Goal: Task Accomplishment & Management: Complete application form

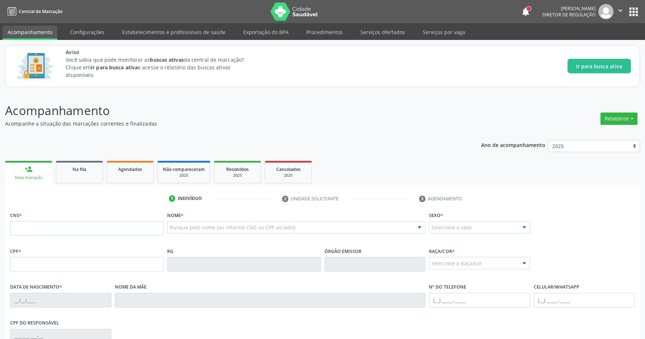
click at [49, 226] on input "text" at bounding box center [86, 228] width 153 height 15
type input "704 6006 1227 6920"
click at [313, 101] on div "Acompanhamento Acompanhe a situação das marcações correntes e finalizadas Relat…" at bounding box center [322, 268] width 645 height 353
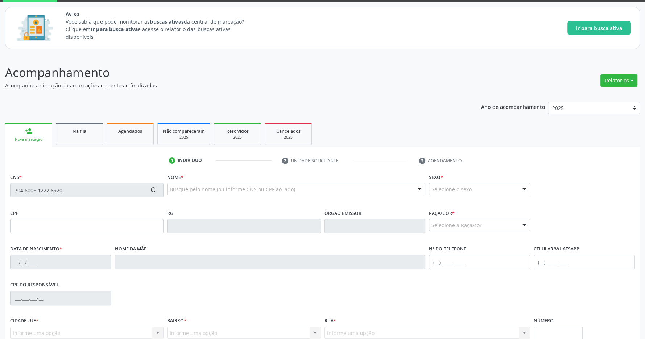
scroll to position [107, 0]
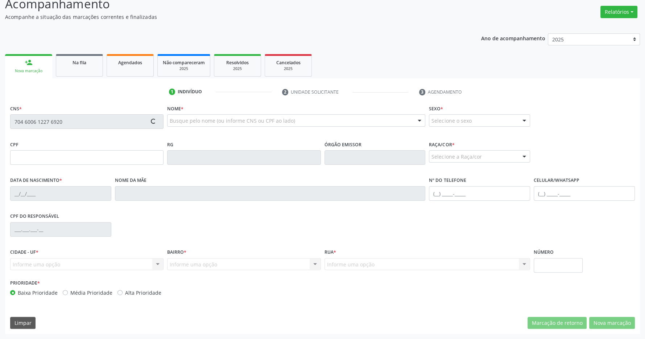
type input "084.746.534-95"
type input "14/10/1982"
type input "Maria Cicera da Silva"
type input "(99) 99999-9999"
type input "S/N"
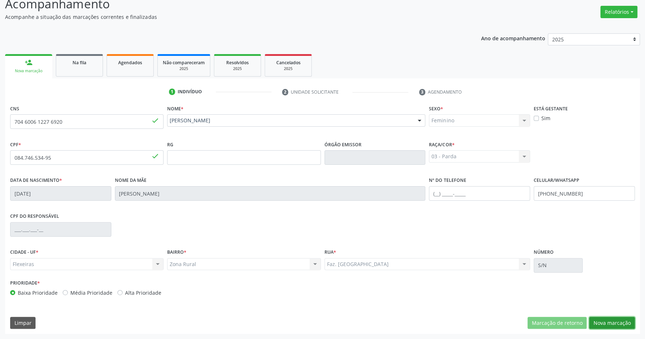
click at [626, 319] on button "Nova marcação" at bounding box center [612, 323] width 46 height 12
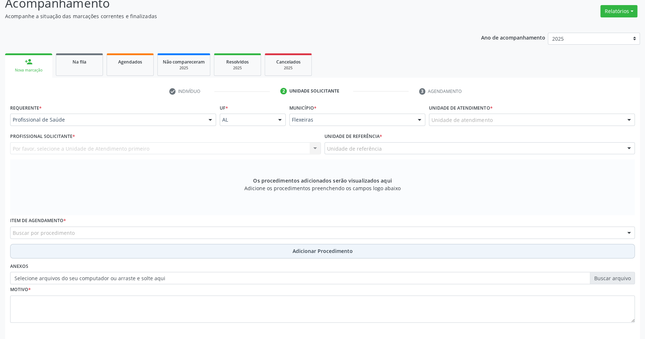
scroll to position [140, 0]
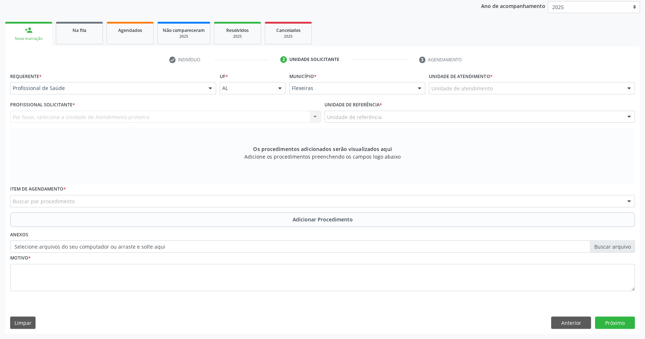
click at [464, 94] on div "Unidade de atendimento * Unidade de atendimento 2010860 Usf 04 C S Climerio W S…" at bounding box center [532, 85] width 210 height 28
click at [464, 92] on div "Unidade de atendimento" at bounding box center [532, 88] width 206 height 12
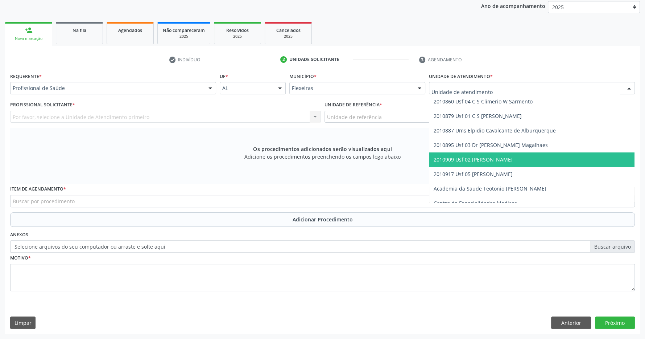
click at [488, 158] on span "2010909 Usf 02 [PERSON_NAME]" at bounding box center [473, 159] width 79 height 7
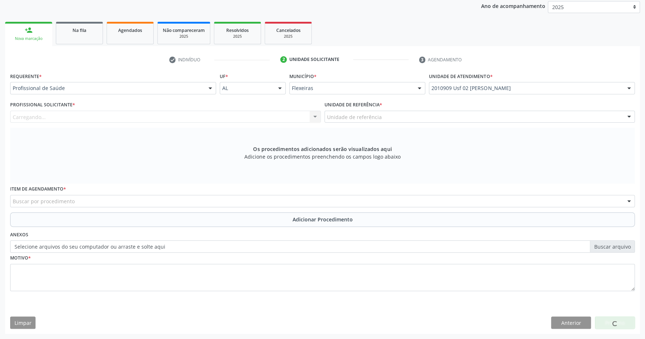
click at [478, 120] on div "Unidade de referência" at bounding box center [480, 117] width 311 height 12
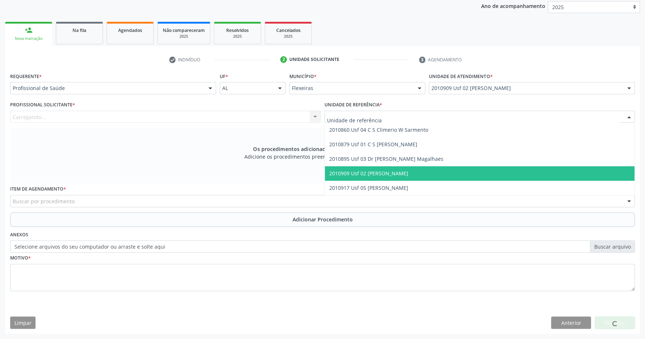
click at [473, 173] on span "2010909 Usf 02 [PERSON_NAME]" at bounding box center [480, 173] width 310 height 15
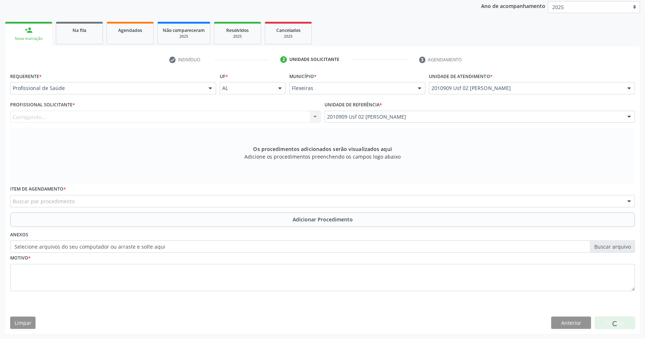
click at [274, 121] on div "Carregando... Nenhum resultado encontrado para: " " Não há nenhuma opção para s…" at bounding box center [165, 117] width 311 height 12
click at [173, 82] on div "Profissional de Saúde" at bounding box center [113, 88] width 206 height 12
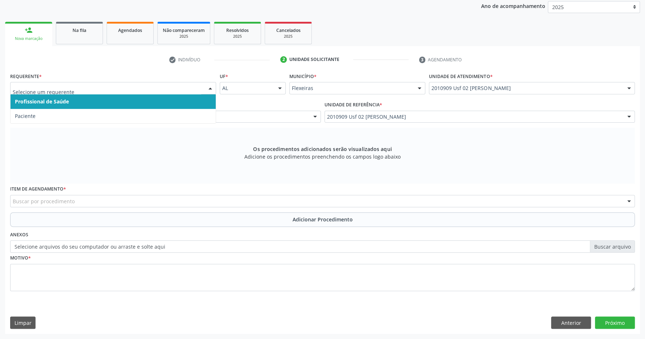
click at [168, 102] on span "Profissional de Saúde" at bounding box center [113, 101] width 205 height 15
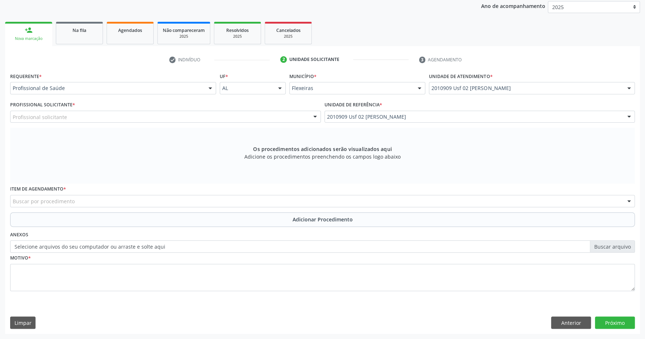
click at [173, 115] on div "Profissional solicitante" at bounding box center [165, 117] width 311 height 12
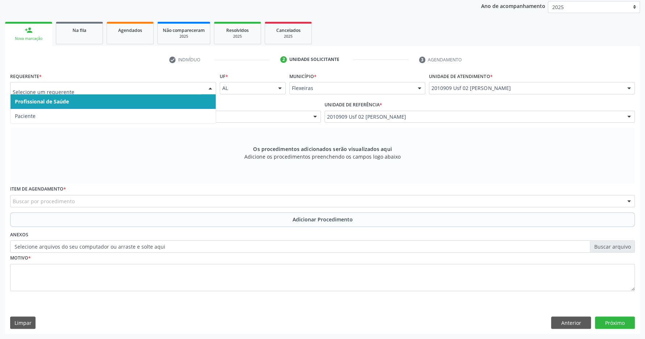
click at [163, 103] on span "Profissional de Saúde" at bounding box center [113, 101] width 205 height 15
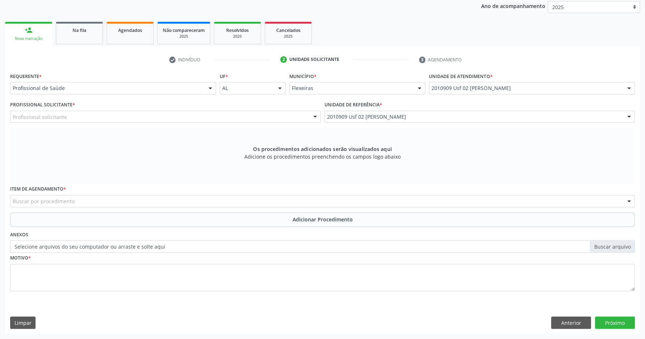
click at [174, 115] on div "Profissional solicitante" at bounding box center [165, 117] width 311 height 12
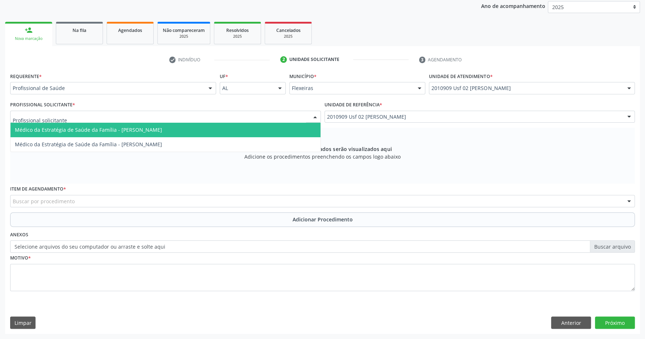
click at [142, 131] on span "Médico da Estratégia de Saúde da Família - Inara Lourenco Leitao" at bounding box center [88, 129] width 147 height 7
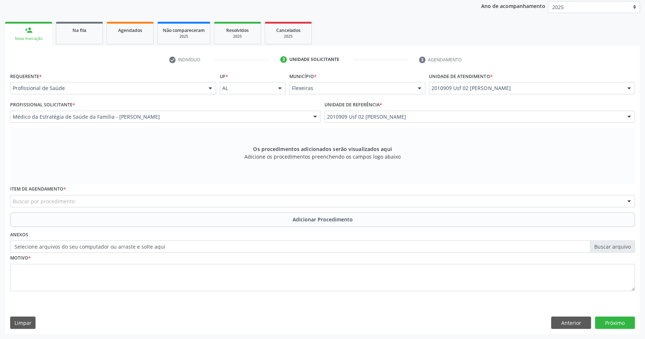
click at [268, 202] on div "Buscar por procedimento" at bounding box center [322, 201] width 625 height 12
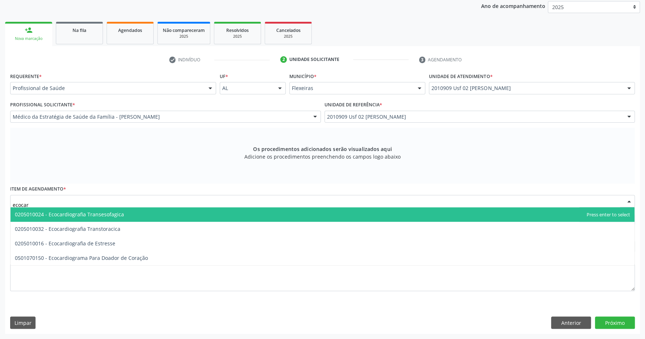
type input "ecocard"
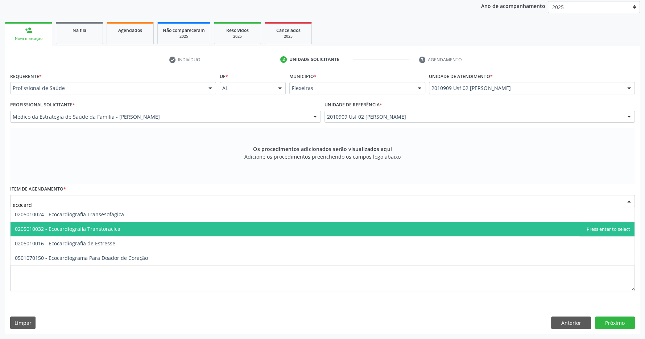
click at [176, 229] on span "0205010032 - Ecocardiografia Transtoracica" at bounding box center [323, 229] width 624 height 15
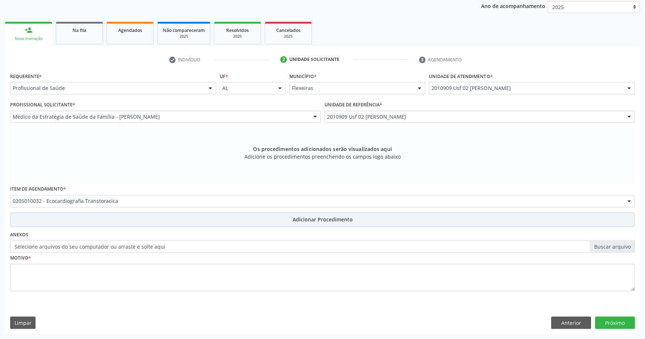
click at [320, 225] on button "Adicionar Procedimento" at bounding box center [322, 219] width 625 height 15
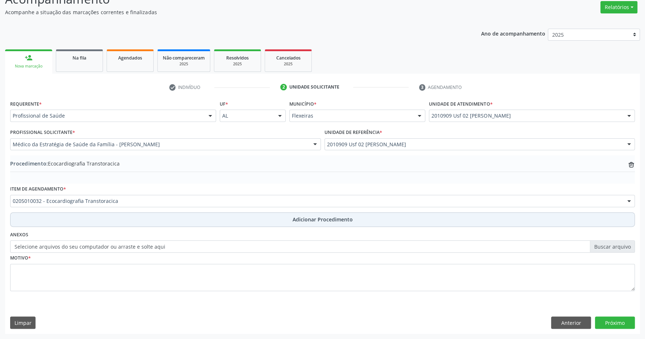
scroll to position [112, 0]
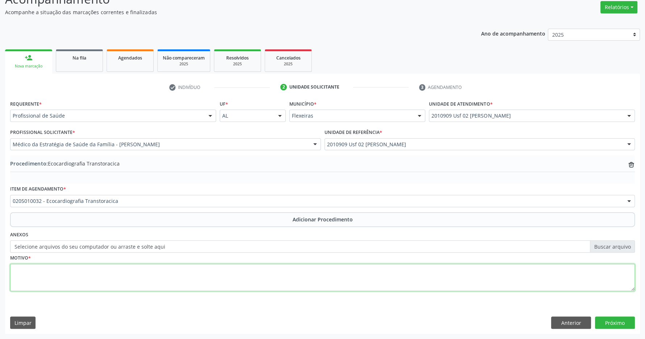
click at [285, 279] on textarea at bounding box center [322, 278] width 625 height 28
type textarea "dor toraxica há 2 meses"
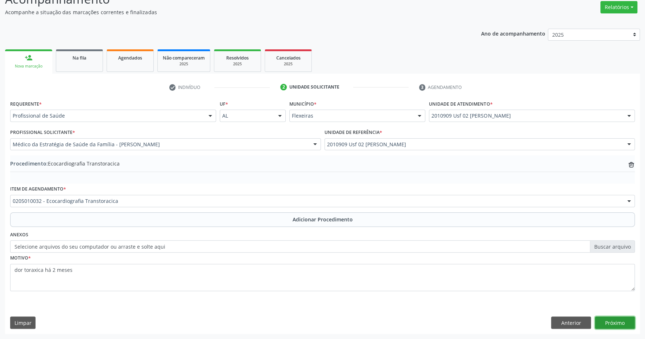
click at [630, 325] on button "Próximo" at bounding box center [615, 322] width 40 height 12
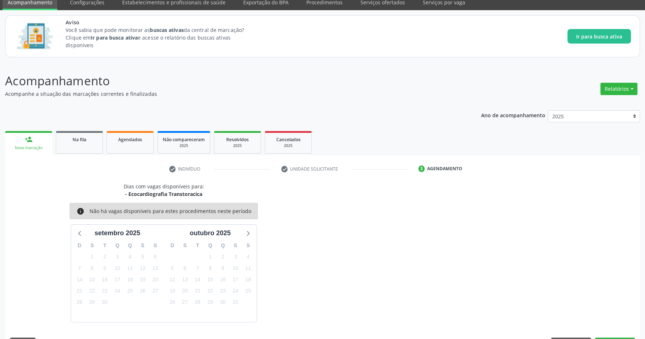
scroll to position [51, 0]
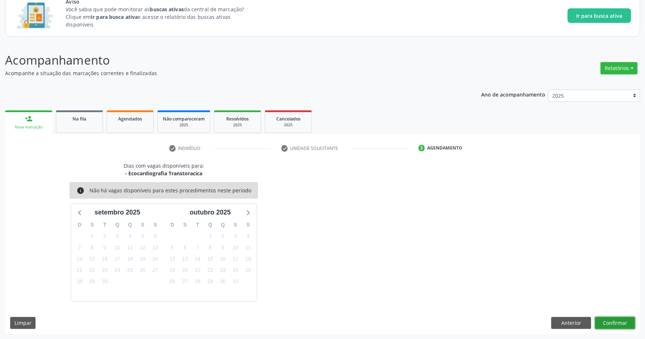
click at [617, 326] on button "Confirmar" at bounding box center [615, 323] width 40 height 12
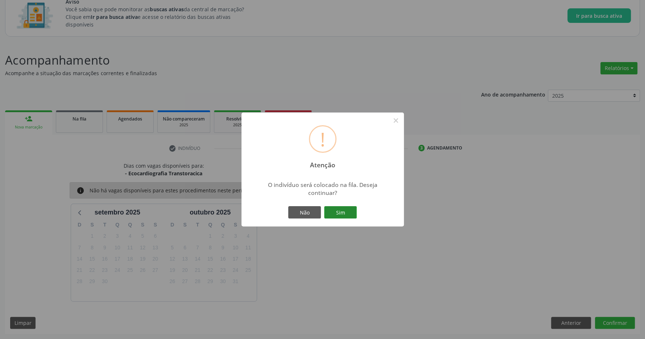
click at [331, 212] on button "Sim" at bounding box center [340, 212] width 33 height 12
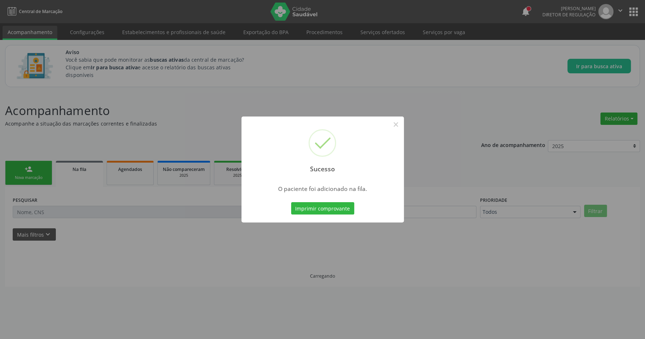
scroll to position [0, 0]
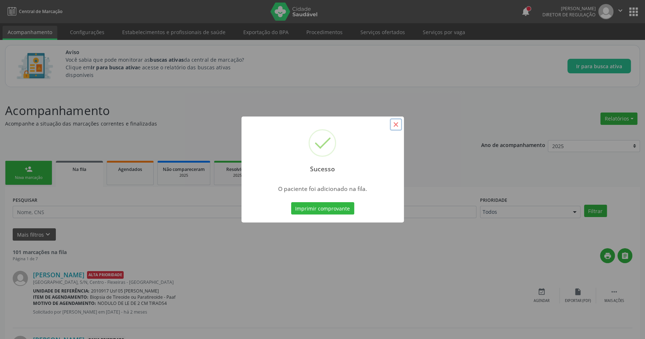
click at [395, 126] on button "×" at bounding box center [396, 124] width 12 height 12
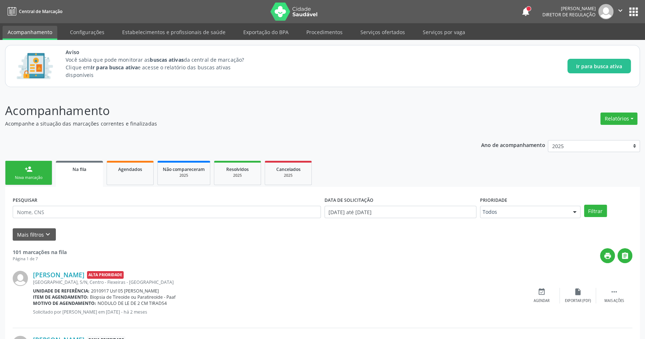
click at [630, 11] on button "apps" at bounding box center [634, 11] width 13 height 13
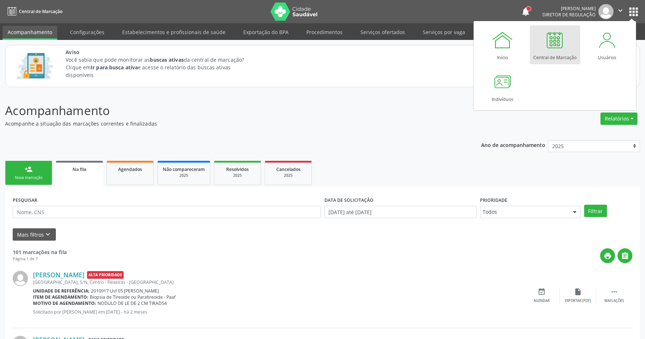
click at [562, 49] on div at bounding box center [555, 40] width 22 height 22
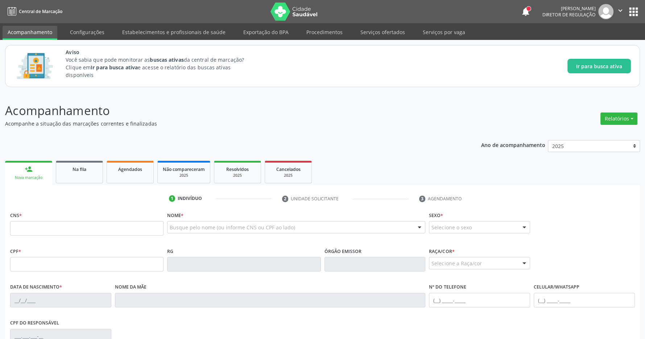
click at [89, 230] on input "text" at bounding box center [86, 228] width 153 height 15
type input "702 4020 7015 6823"
click at [353, 107] on p "Acompanhamento" at bounding box center [227, 111] width 445 height 18
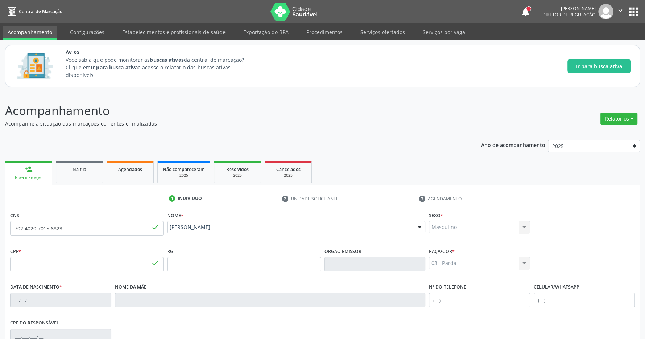
type input "062.598.664-45"
type input "15/04/1985"
type input "Josefa Alves Fonseca"
type input "(82) 99175-6839"
type input "105.108.444-05"
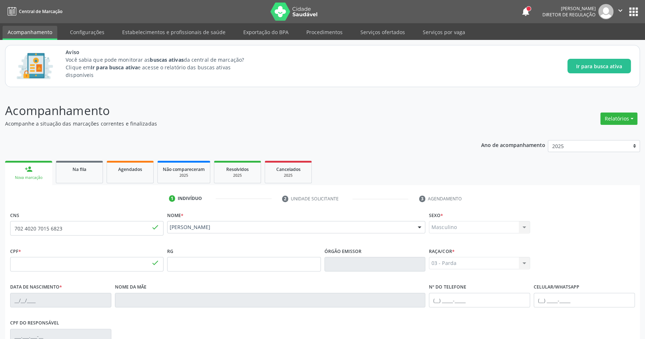
type input "175"
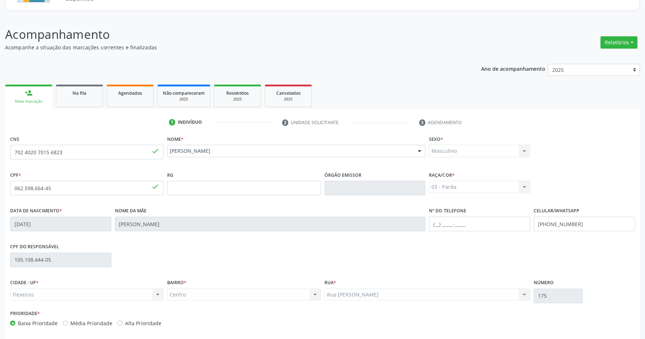
scroll to position [107, 0]
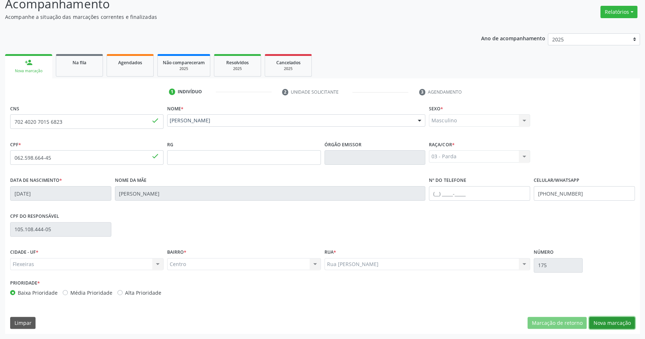
click at [617, 322] on button "Nova marcação" at bounding box center [612, 323] width 46 height 12
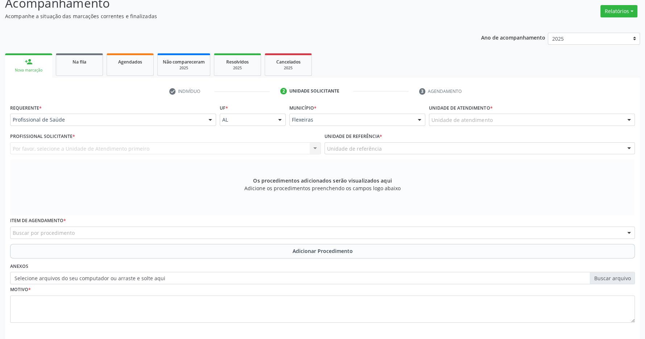
click at [513, 117] on div "Unidade de atendimento" at bounding box center [532, 120] width 206 height 12
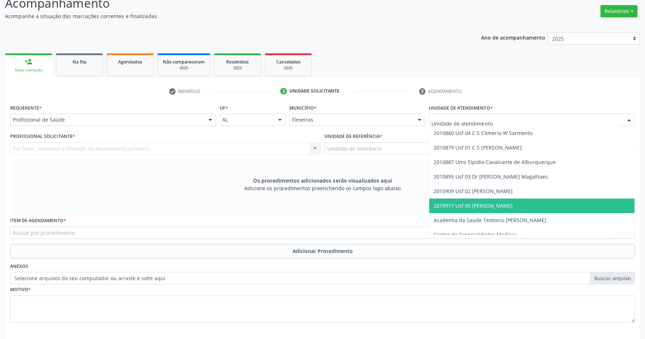
click at [493, 203] on span "2010917 Usf 05 [PERSON_NAME]" at bounding box center [473, 205] width 79 height 7
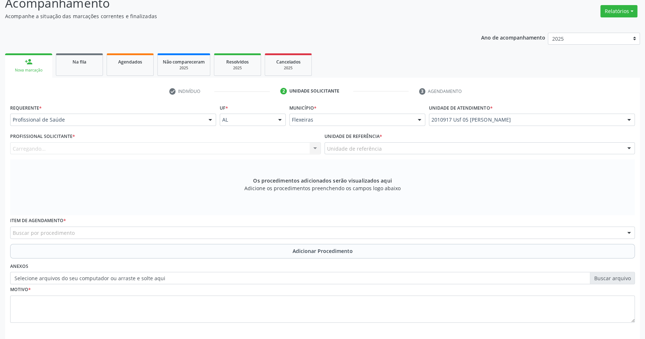
click at [383, 149] on div "Unidade de referência" at bounding box center [480, 148] width 311 height 12
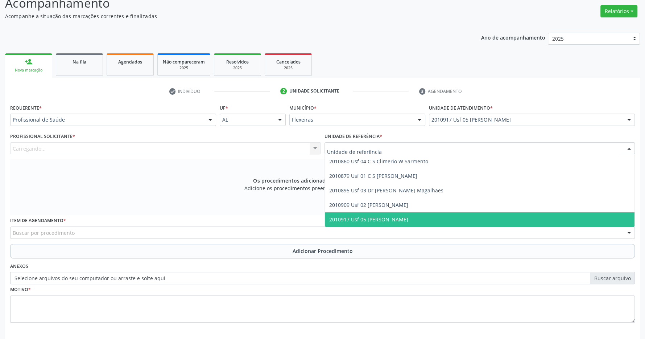
click at [404, 216] on span "2010917 Usf 05 [PERSON_NAME]" at bounding box center [480, 219] width 310 height 15
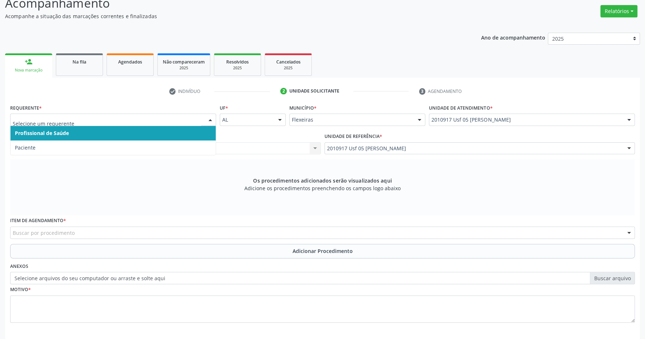
click at [150, 135] on span "Profissional de Saúde" at bounding box center [113, 133] width 205 height 15
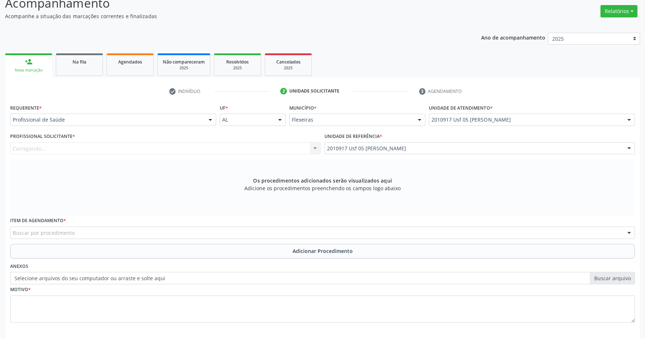
click at [147, 149] on div "Carregando... Nenhum resultado encontrado para: " " Não há nenhuma opção para s…" at bounding box center [165, 148] width 311 height 12
click at [156, 149] on div "Carregando... Nenhum resultado encontrado para: " " Não há nenhuma opção para s…" at bounding box center [165, 148] width 311 height 12
click at [280, 148] on div "Carregando... Nenhum resultado encontrado para: " " Não há nenhuma opção para s…" at bounding box center [165, 148] width 311 height 12
click at [309, 150] on div "Carregando... Nenhum resultado encontrado para: " " Não há nenhuma opção para s…" at bounding box center [165, 148] width 311 height 12
click at [309, 150] on div "Profissional solicitante" at bounding box center [165, 148] width 311 height 12
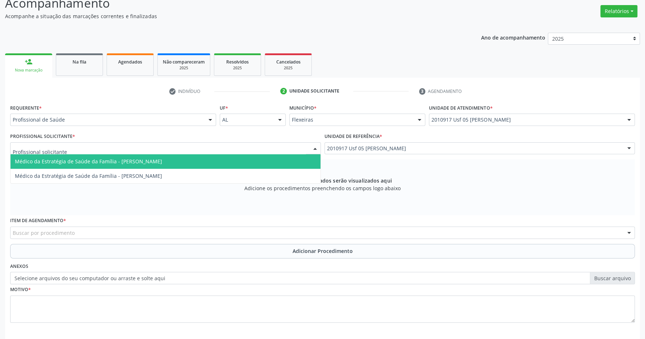
click at [272, 163] on span "Médico da Estratégia de Saúde da Família - Angelo Guilherme Costa Monteiro" at bounding box center [166, 161] width 310 height 15
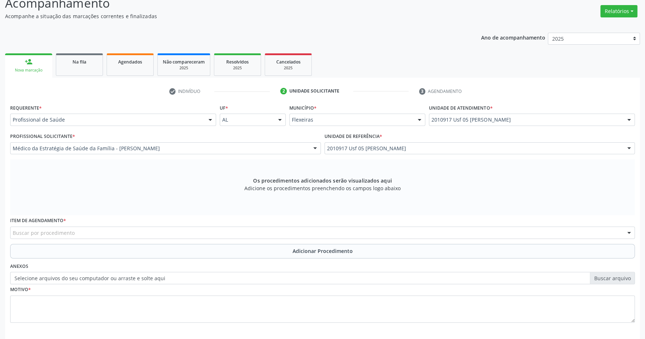
click at [288, 234] on div "Buscar por procedimento" at bounding box center [322, 232] width 625 height 12
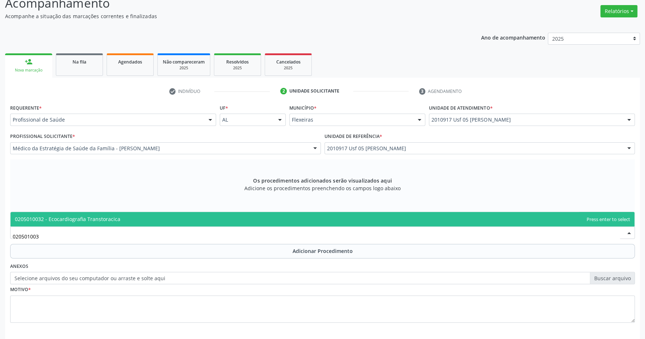
type input "0205010032"
click at [266, 216] on span "0205010032 - Ecocardiografia Transtoracica" at bounding box center [323, 219] width 624 height 15
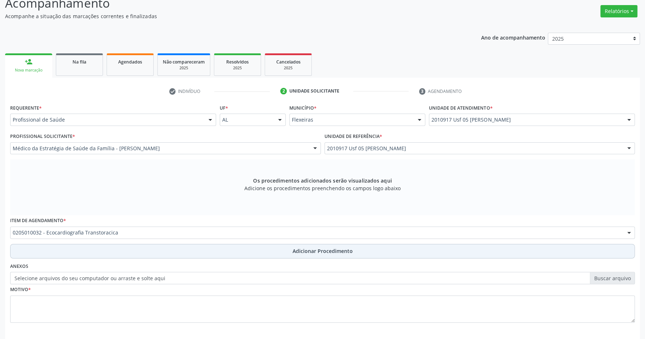
click at [335, 252] on span "Adicionar Procedimento" at bounding box center [323, 251] width 60 height 8
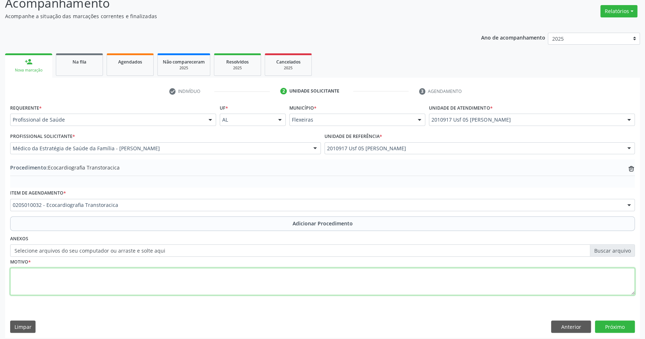
click at [258, 283] on textarea at bounding box center [322, 282] width 625 height 28
type textarea "paciente 40 anos, apresentado extrasistole ventricular em ecg associada a qrs l…"
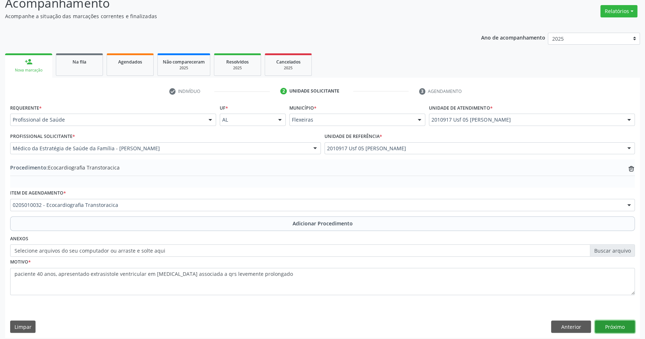
click at [624, 328] on button "Próximo" at bounding box center [615, 326] width 40 height 12
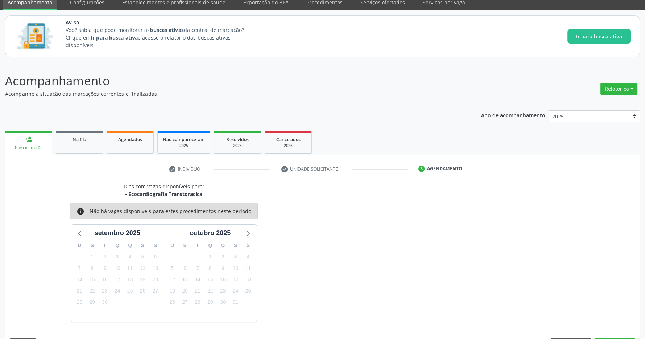
scroll to position [51, 0]
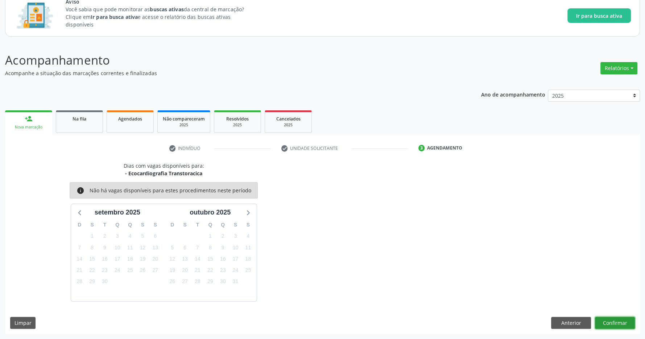
click at [615, 318] on button "Confirmar" at bounding box center [615, 323] width 40 height 12
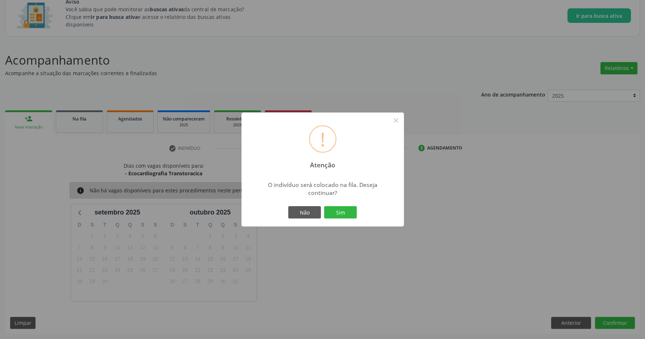
click at [330, 205] on div "Não Sim" at bounding box center [323, 212] width 72 height 15
click at [330, 208] on button "Sim" at bounding box center [340, 212] width 33 height 12
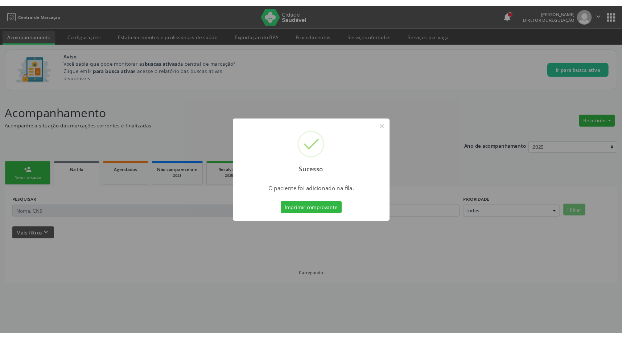
scroll to position [0, 0]
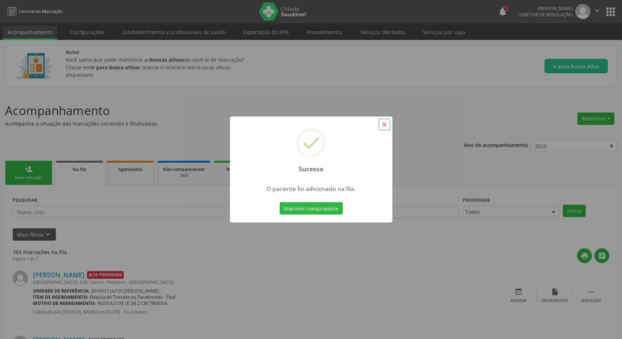
click at [384, 123] on button "×" at bounding box center [384, 124] width 12 height 12
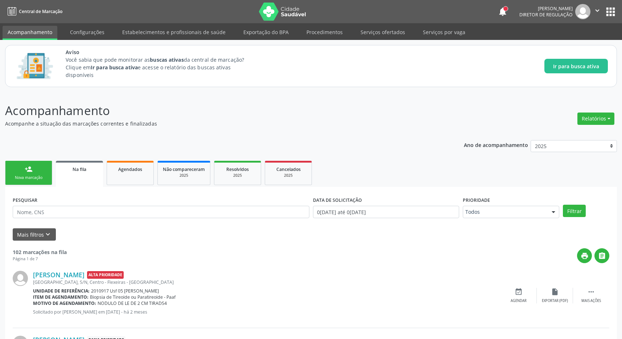
click at [615, 12] on button "apps" at bounding box center [610, 11] width 13 height 13
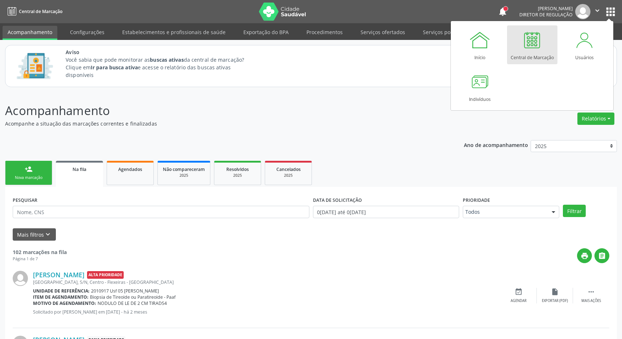
click at [530, 51] on div at bounding box center [532, 40] width 22 height 22
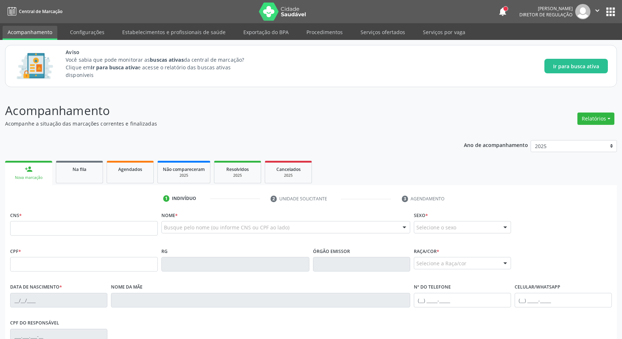
click at [43, 231] on input "text" at bounding box center [84, 228] width 148 height 15
type input "704 0008 7714 5064"
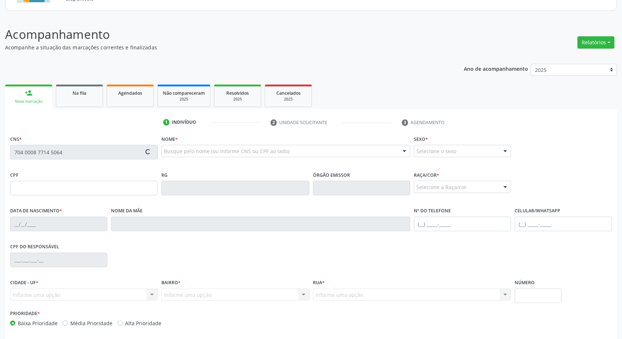
type input "740.460.204-15"
type input "[DATE]"
type input "[PERSON_NAME] da Conceicao"
type input "[PHONE_NUMBER]"
type input "911.408.204-78"
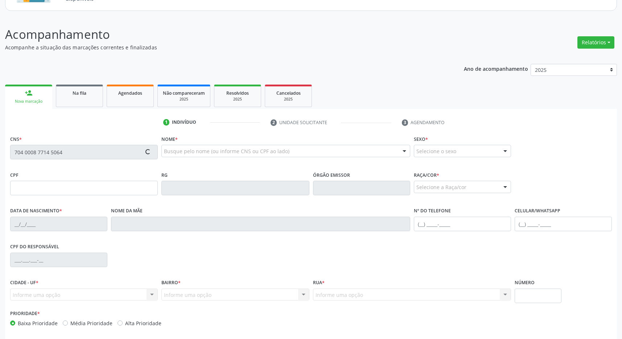
type input "S/N"
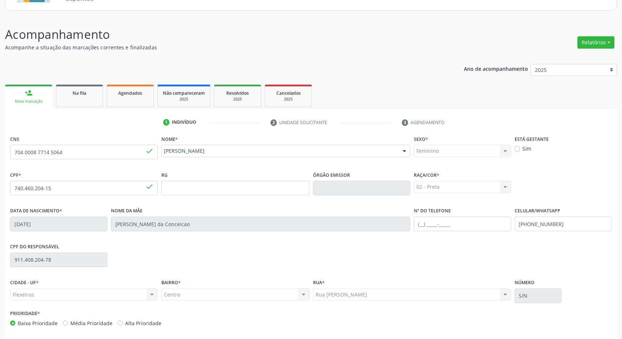
scroll to position [107, 0]
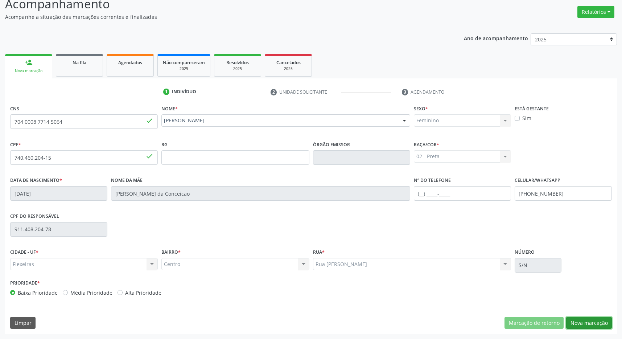
click at [589, 321] on button "Nova marcação" at bounding box center [589, 323] width 46 height 12
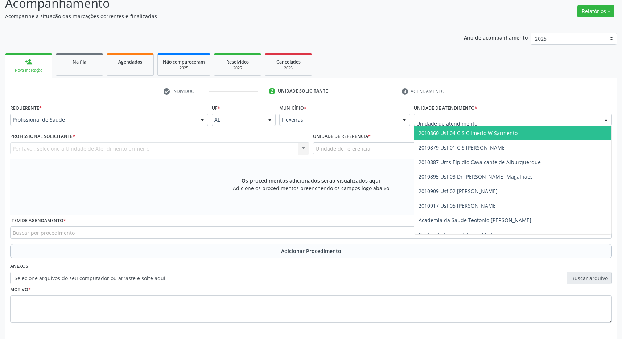
click at [486, 137] on span "2010860 Usf 04 C S Climerio W Sarmento" at bounding box center [512, 133] width 197 height 15
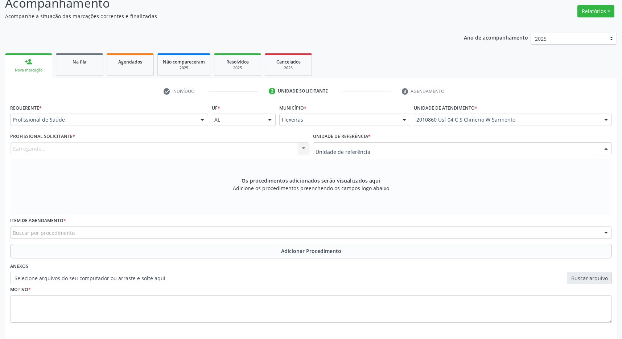
click at [447, 147] on div at bounding box center [462, 148] width 299 height 12
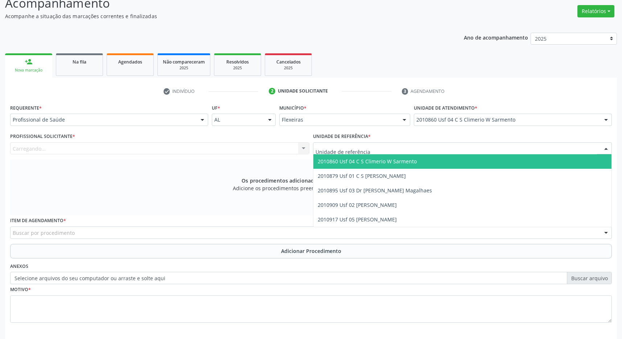
click at [438, 168] on span "2010860 Usf 04 C S Climerio W Sarmento" at bounding box center [462, 161] width 299 height 15
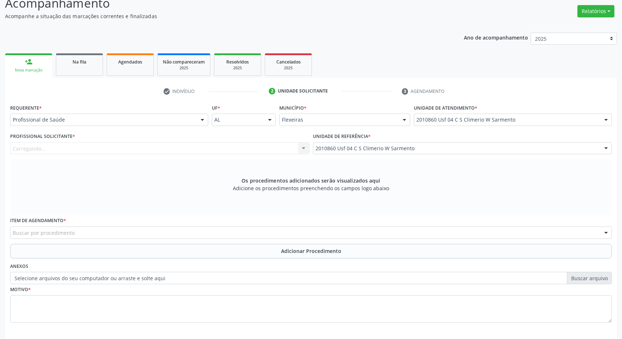
click at [236, 147] on div "Carregando... Nenhum resultado encontrado para: " " Não há nenhuma opção para s…" at bounding box center [159, 148] width 299 height 12
click at [287, 150] on div "Carregando... Nenhum resultado encontrado para: " " Não há nenhuma opção para s…" at bounding box center [159, 148] width 299 height 12
click at [307, 150] on div "Carregando... Nenhum resultado encontrado para: " " Não há nenhuma opção para s…" at bounding box center [159, 148] width 299 height 12
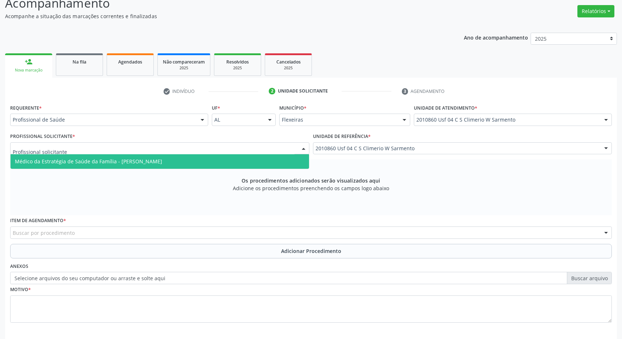
click at [229, 147] on div at bounding box center [159, 148] width 299 height 12
click at [218, 163] on span "Médico da Estratégia de Saúde da Família - [PERSON_NAME]" at bounding box center [160, 161] width 299 height 15
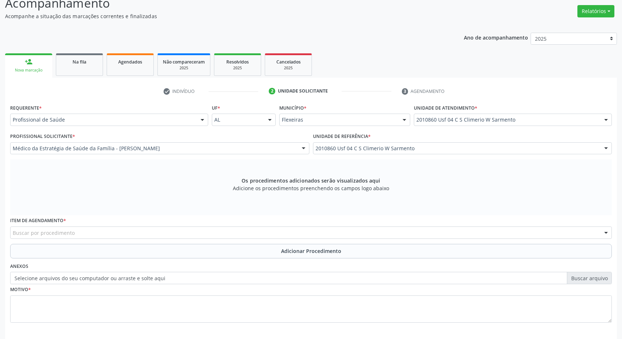
click at [225, 227] on div "Buscar por procedimento" at bounding box center [311, 232] width 602 height 12
click at [100, 234] on input "text" at bounding box center [305, 236] width 584 height 15
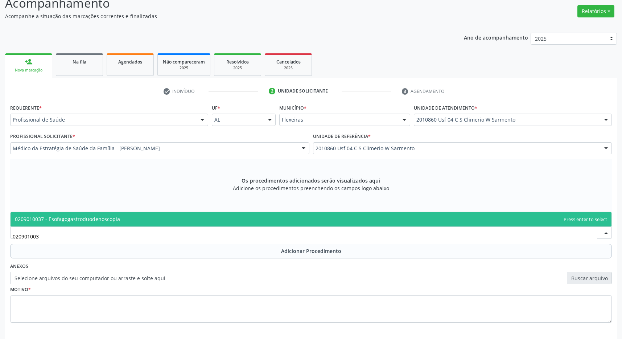
type input "0209010037"
click at [136, 216] on span "0209010037 - Esofagogastroduodenoscopia" at bounding box center [311, 219] width 601 height 15
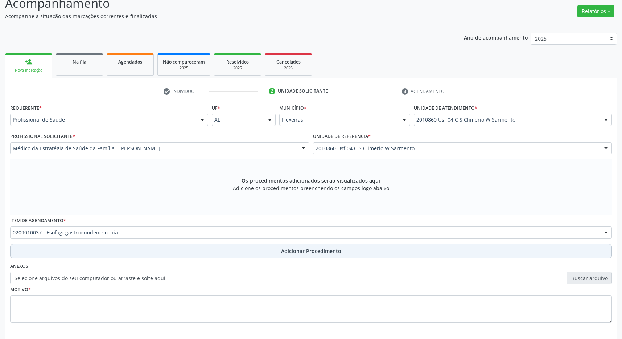
click at [309, 254] on span "Adicionar Procedimento" at bounding box center [311, 251] width 60 height 8
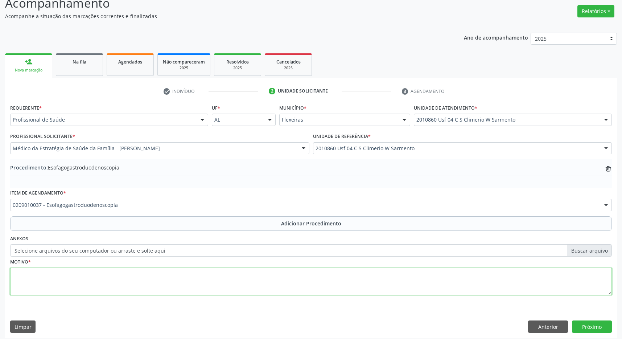
click at [110, 275] on textarea at bounding box center [311, 282] width 602 height 28
click at [110, 272] on textarea at bounding box center [311, 282] width 602 height 28
type textarea "pesquisa de [PERSON_NAME]PYLORI"
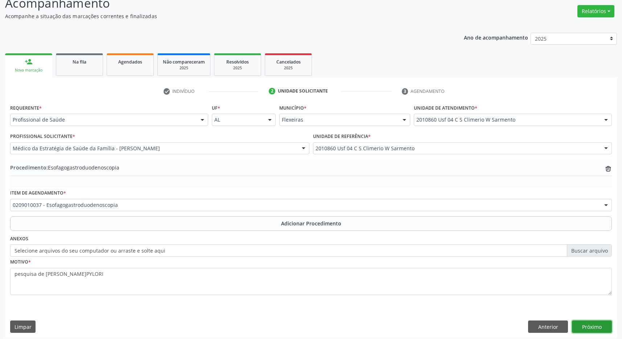
click at [589, 325] on button "Próximo" at bounding box center [592, 326] width 40 height 12
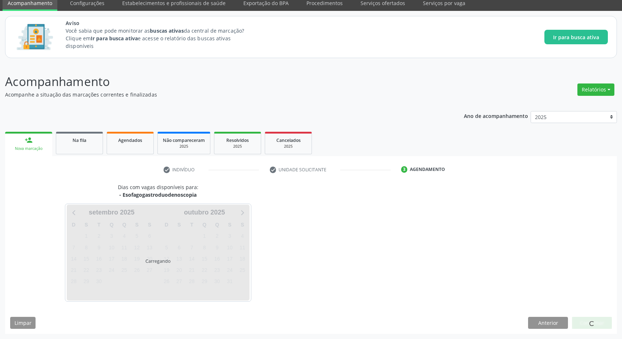
scroll to position [30, 0]
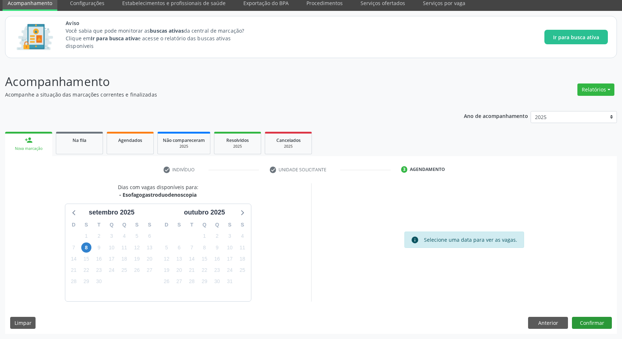
drag, startPoint x: 591, startPoint y: 313, endPoint x: 589, endPoint y: 317, distance: 4.1
click at [591, 317] on div "Dias com vagas disponíveis para: - Esofagogastroduodenoscopia [DATE] D S T Q Q …" at bounding box center [311, 258] width 612 height 151
click at [591, 318] on button "Confirmar" at bounding box center [592, 323] width 40 height 12
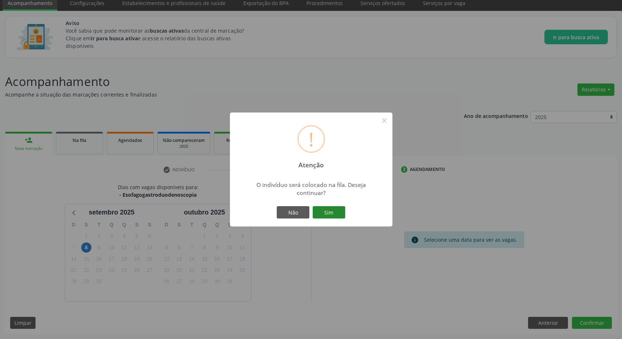
click at [340, 217] on button "Sim" at bounding box center [329, 212] width 33 height 12
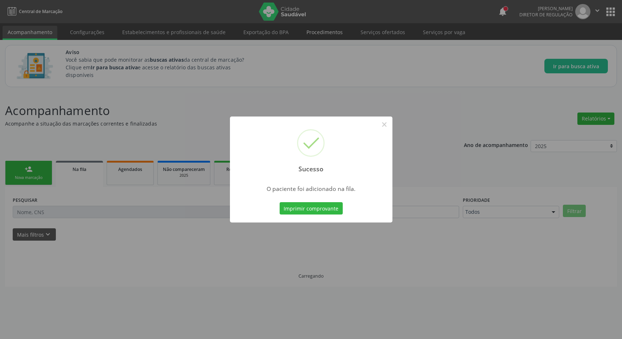
scroll to position [0, 0]
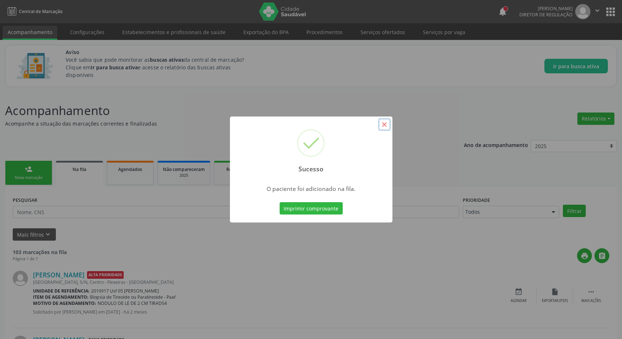
click at [384, 125] on button "×" at bounding box center [384, 124] width 12 height 12
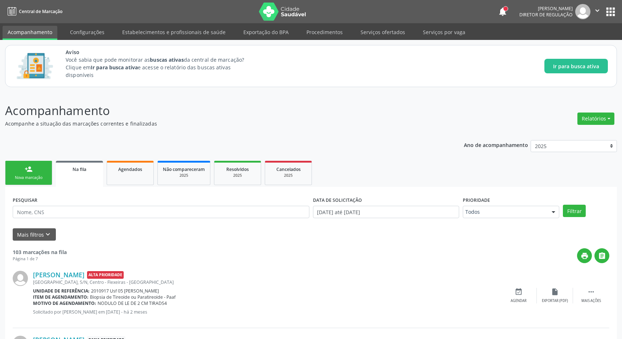
click at [615, 12] on button "apps" at bounding box center [610, 11] width 13 height 13
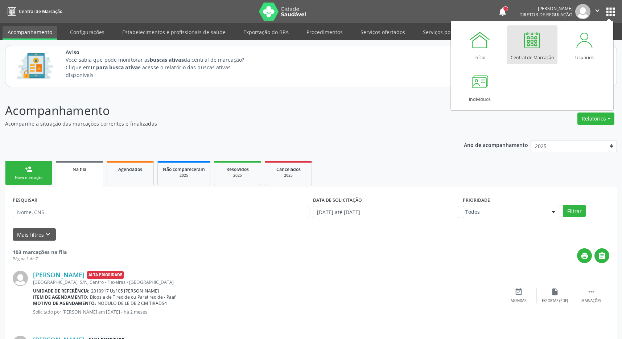
click at [530, 48] on div at bounding box center [532, 40] width 22 height 22
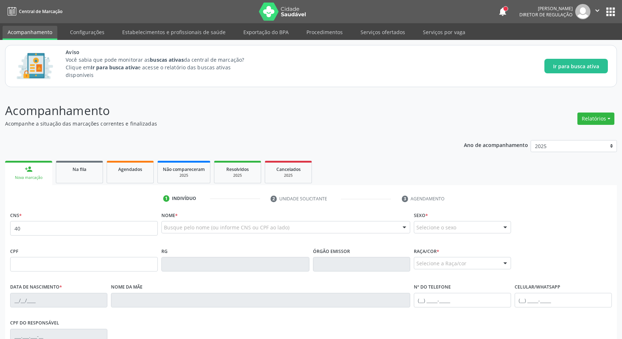
type input "4"
type input "700 2069 2740 0624"
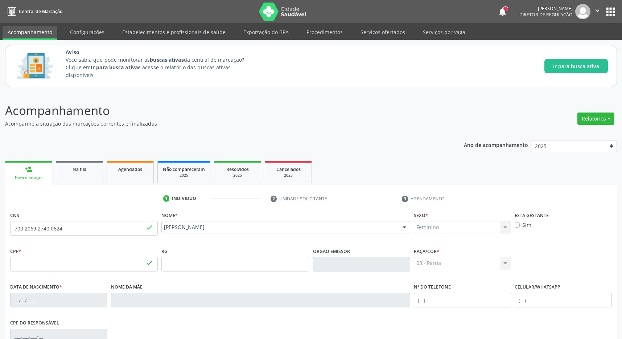
type input "016.201.334-58"
type input "19/08/1977"
type input "Cicera Cavalcante de Assis"
type input "(82) 99109-4206"
type input "3506"
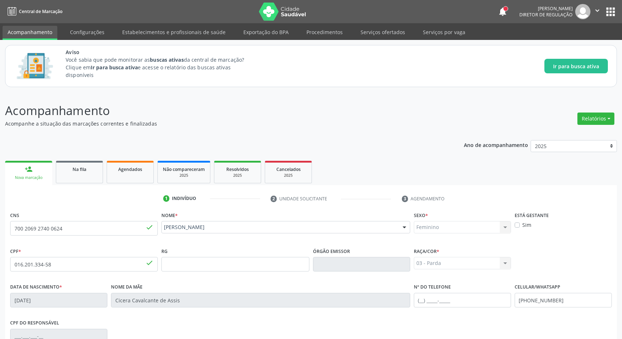
scroll to position [107, 0]
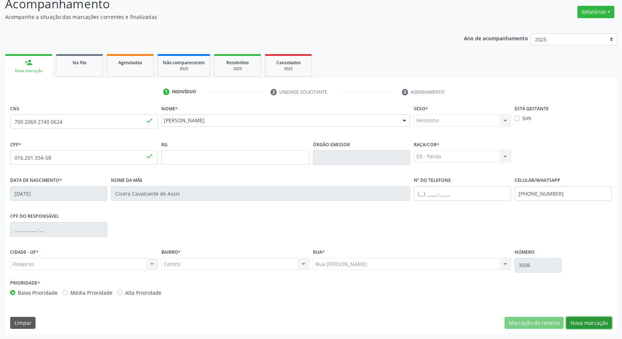
click at [591, 318] on button "Nova marcação" at bounding box center [589, 323] width 46 height 12
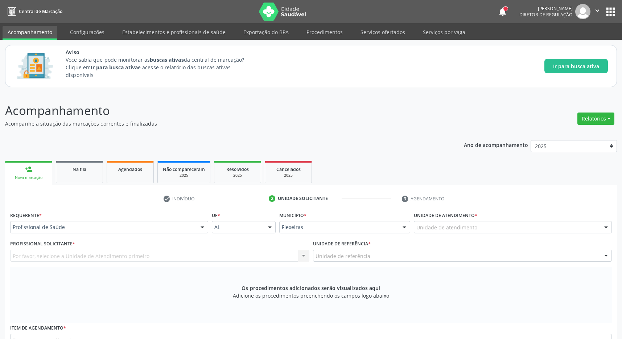
scroll to position [76, 0]
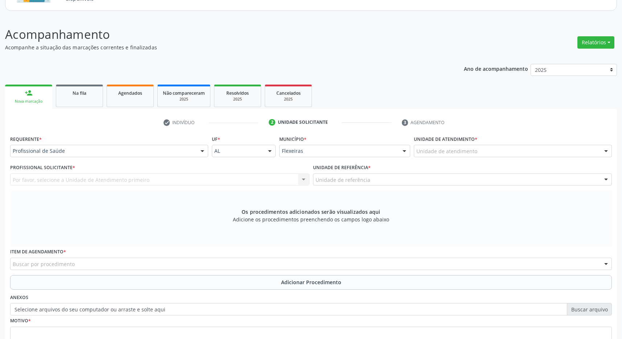
click at [485, 154] on div "Unidade de atendimento" at bounding box center [513, 151] width 198 height 12
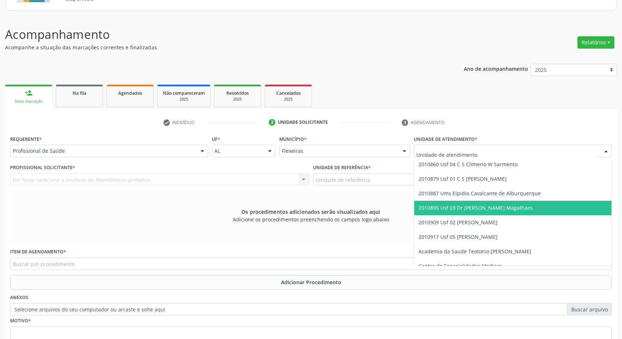
click at [493, 208] on span "2010895 Usf 03 Dr [PERSON_NAME] Magalhaes" at bounding box center [476, 207] width 114 height 7
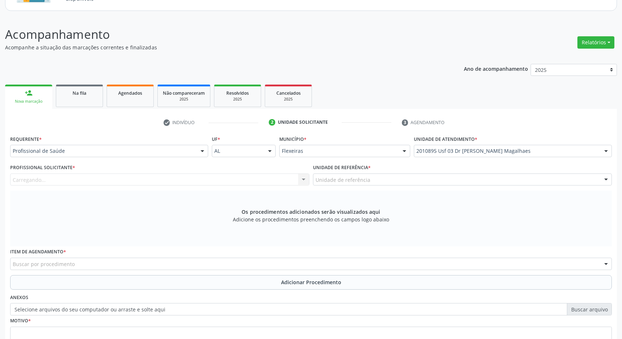
click at [492, 182] on div "Unidade de referência" at bounding box center [462, 179] width 299 height 12
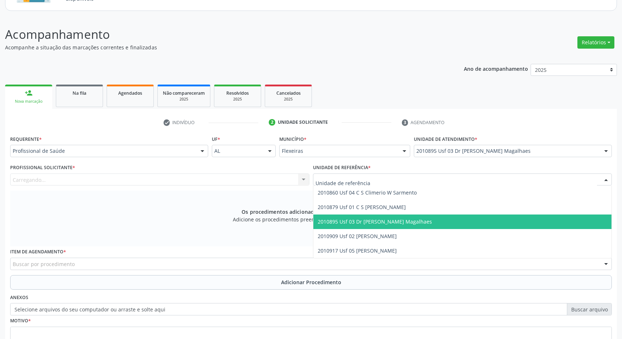
click at [490, 221] on span "2010895 Usf 03 Dr [PERSON_NAME] Magalhaes" at bounding box center [462, 221] width 299 height 15
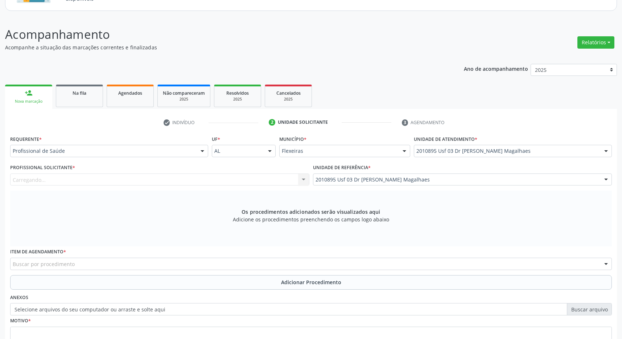
click at [282, 185] on div "Carregando... Nenhum resultado encontrado para: " " Não há nenhuma opção para s…" at bounding box center [159, 179] width 299 height 12
click at [243, 184] on div "Profissional solicitante" at bounding box center [159, 179] width 299 height 12
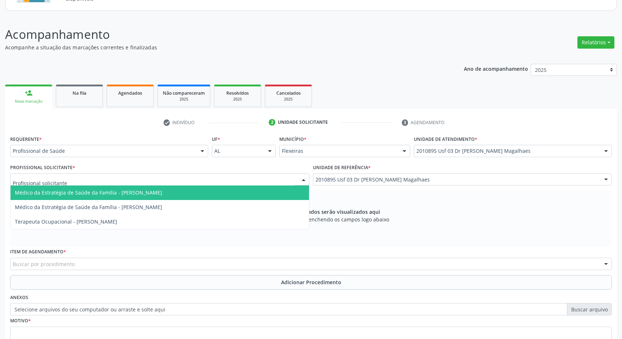
click at [233, 194] on span "Médico da Estratégia de Saúde da Família - Caroline Calixto Barros Sampaio Fern…" at bounding box center [160, 192] width 299 height 15
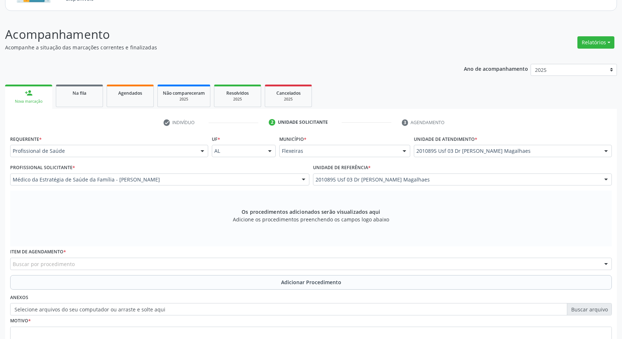
click at [189, 266] on div "Buscar por procedimento" at bounding box center [311, 264] width 602 height 12
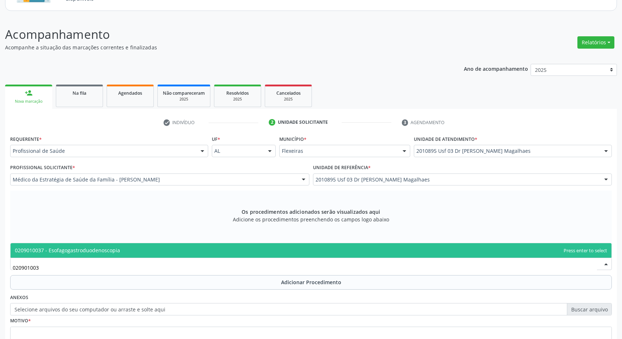
type input "0209010037"
click at [192, 248] on span "0209010037 - Esofagogastroduodenoscopia" at bounding box center [311, 250] width 601 height 15
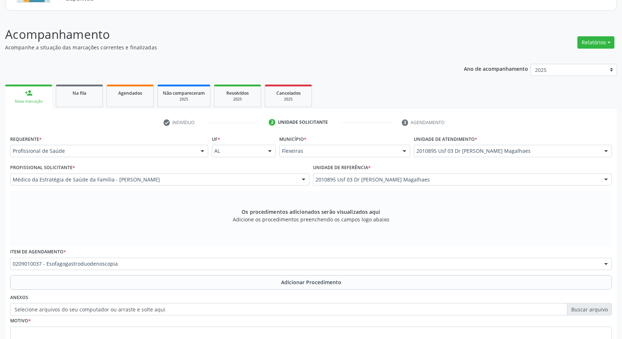
scroll to position [0, 0]
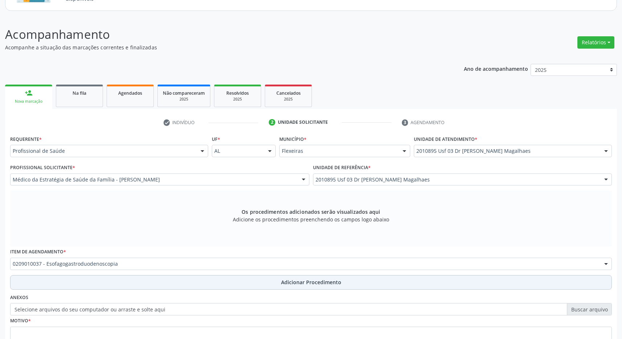
click at [288, 280] on span "Adicionar Procedimento" at bounding box center [311, 282] width 60 height 8
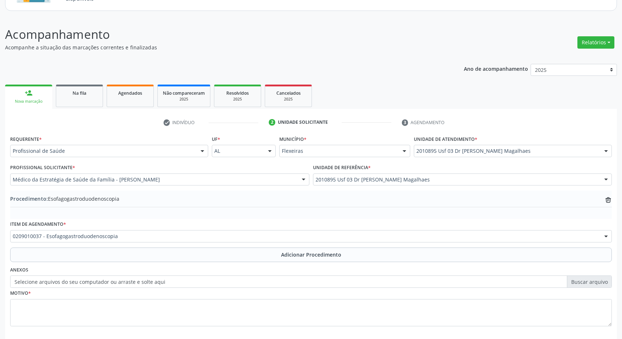
scroll to position [112, 0]
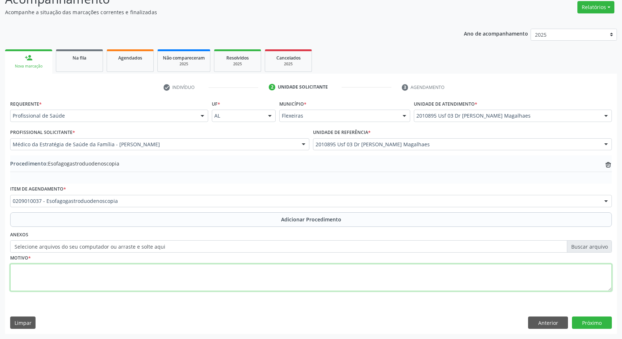
click at [185, 273] on textarea at bounding box center [311, 278] width 602 height 28
click at [92, 274] on textarea "DISPEPSIA CON" at bounding box center [311, 278] width 602 height 28
click at [73, 270] on textarea "DISPEPSIA CON" at bounding box center [311, 278] width 602 height 28
click at [85, 270] on textarea "DISPEPSIA CONTINA E FREQUNTE" at bounding box center [311, 278] width 602 height 28
type textarea "DISPEPSIA CONTINUA E FREQUENTE"
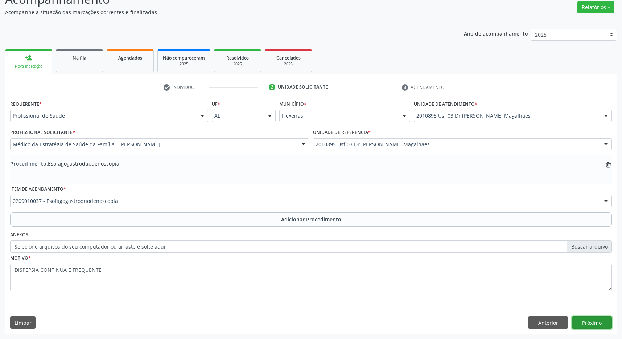
click at [595, 323] on button "Próximo" at bounding box center [592, 322] width 40 height 12
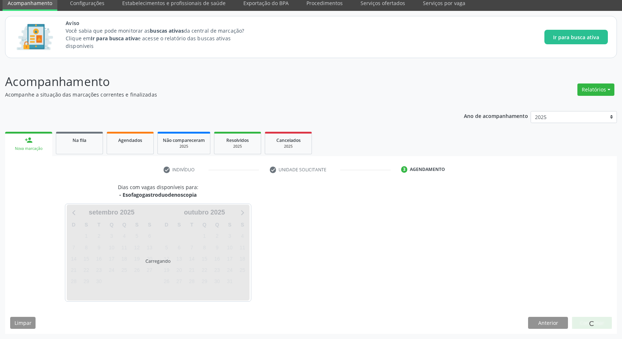
scroll to position [30, 0]
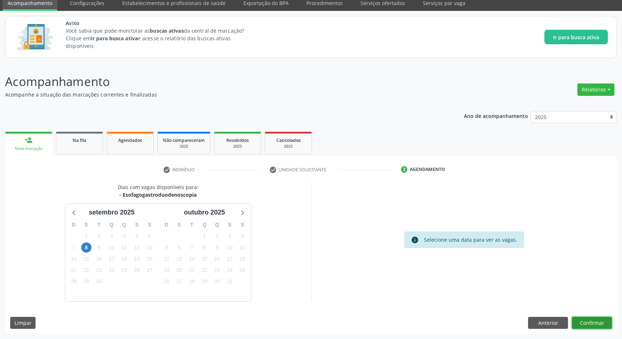
click at [588, 322] on button "Confirmar" at bounding box center [592, 323] width 40 height 12
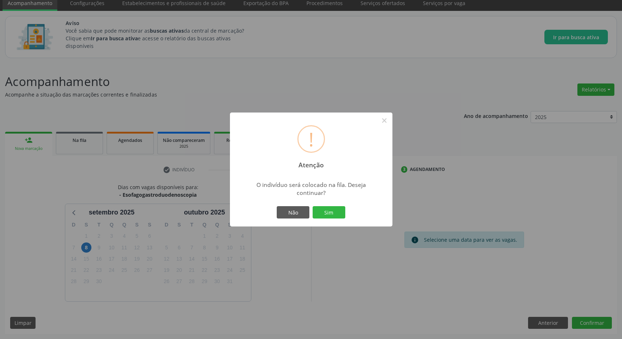
click at [330, 205] on div "Não Sim" at bounding box center [311, 212] width 72 height 15
click at [330, 210] on button "Sim" at bounding box center [329, 212] width 33 height 12
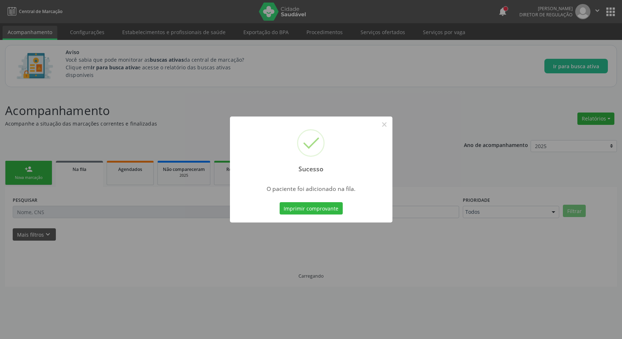
scroll to position [0, 0]
click at [387, 127] on button "×" at bounding box center [388, 124] width 12 height 12
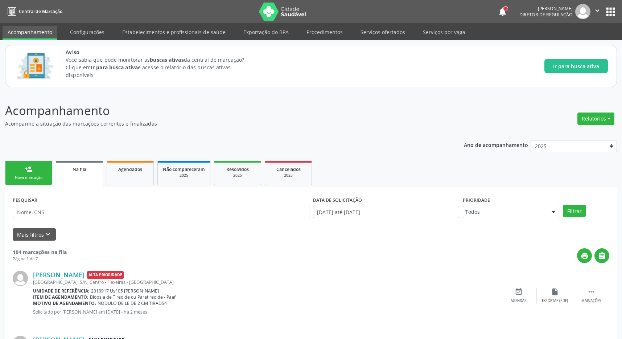
click at [611, 9] on button "apps" at bounding box center [610, 11] width 13 height 13
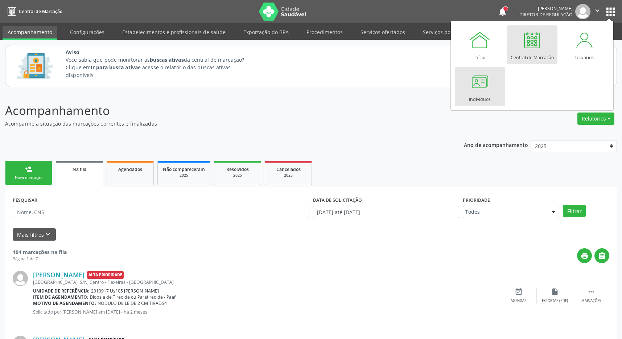
click at [488, 85] on div at bounding box center [480, 82] width 22 height 22
